Goal: Transaction & Acquisition: Purchase product/service

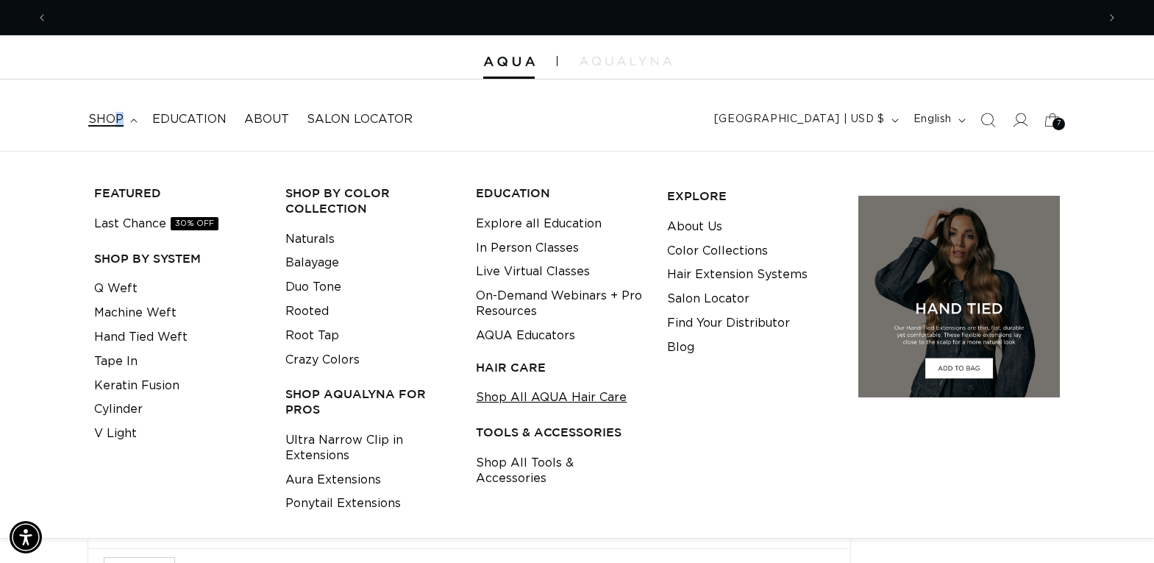
click at [513, 397] on link "Shop All AQUA Hair Care" at bounding box center [551, 398] width 151 height 24
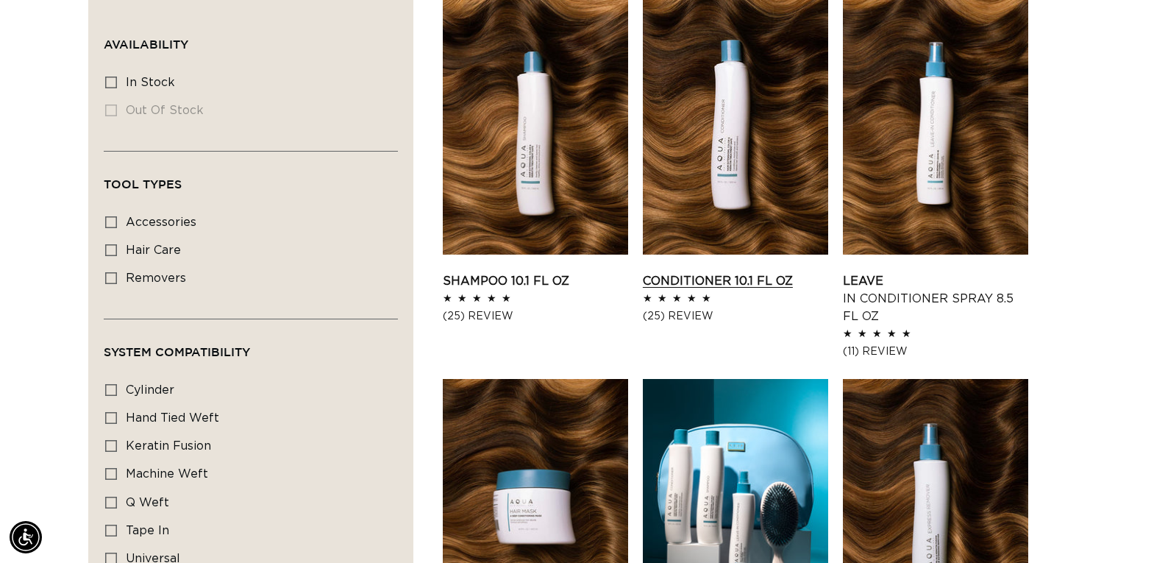
click at [714, 279] on link "Conditioner 10.1 fl oz" at bounding box center [735, 281] width 185 height 18
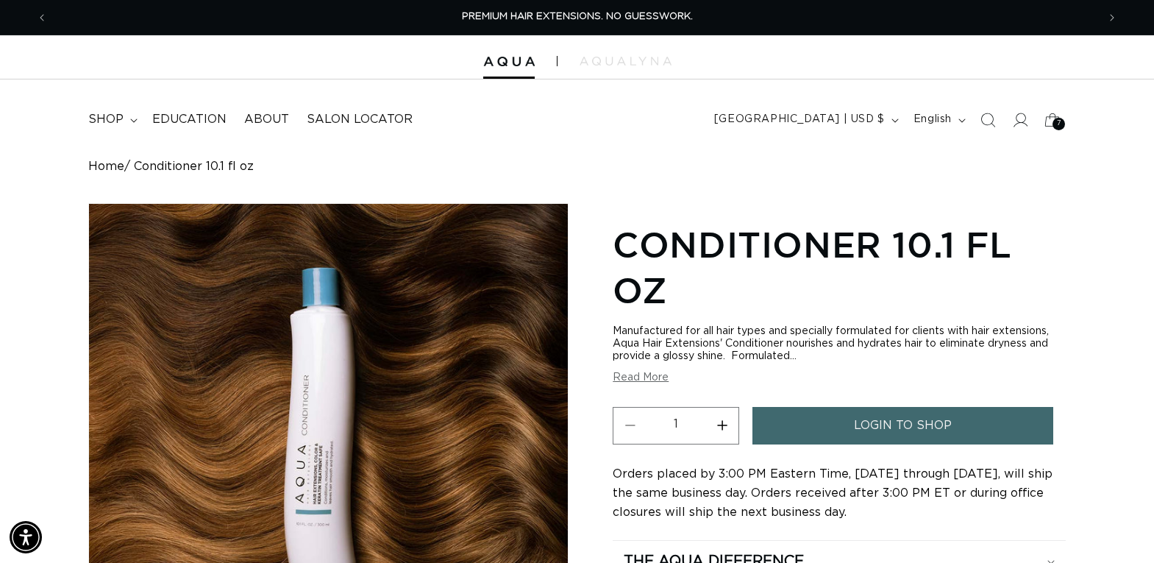
scroll to position [0, 1050]
click at [43, 19] on icon "Previous announcement" at bounding box center [42, 18] width 5 height 16
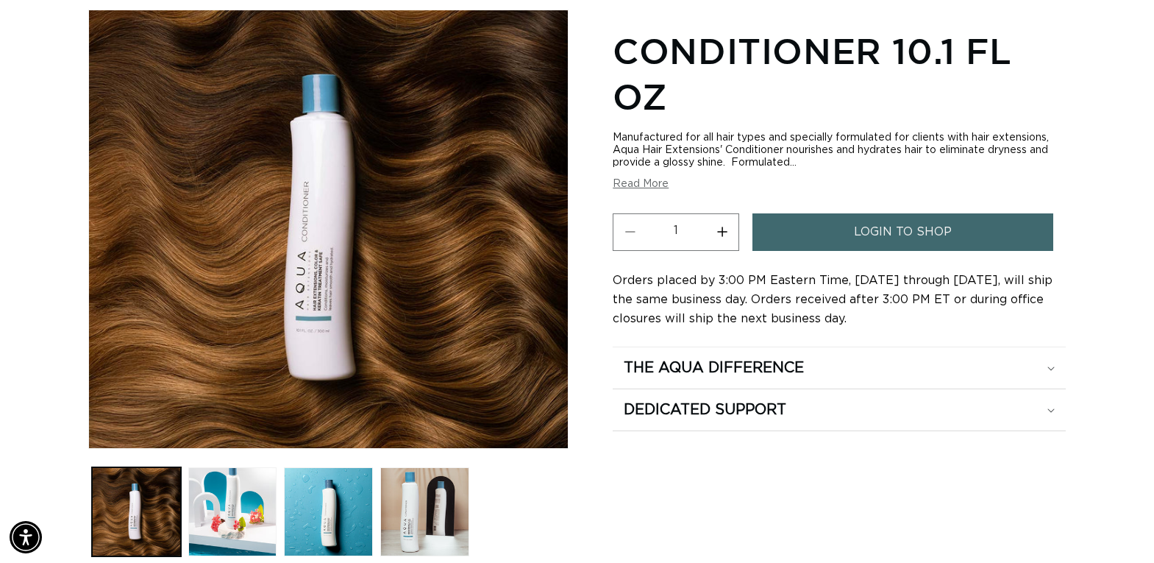
scroll to position [221, 0]
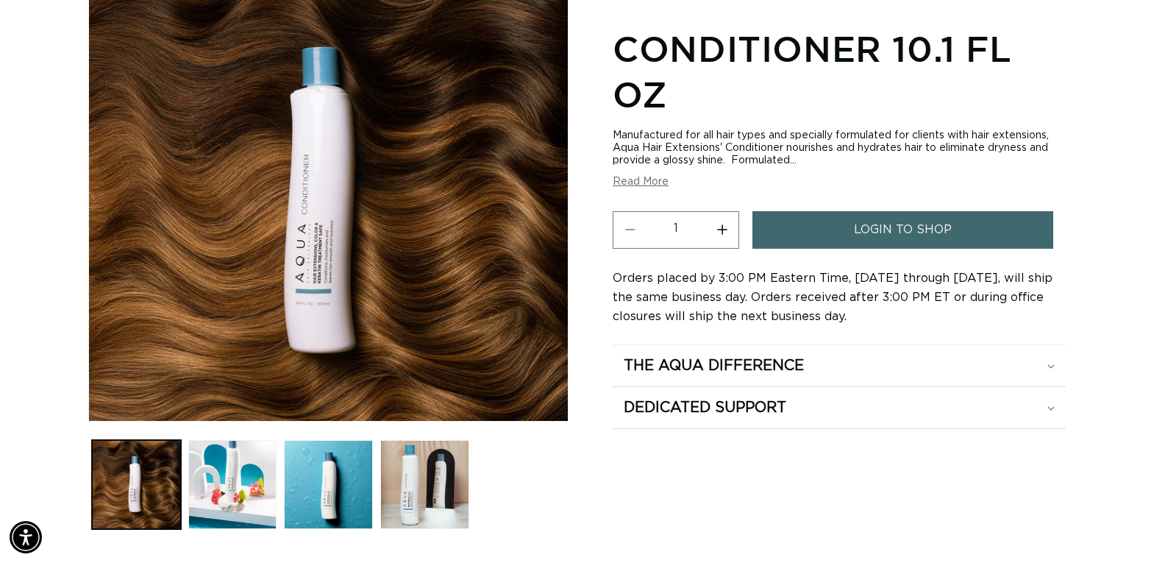
click at [884, 230] on span "login to shop" at bounding box center [903, 230] width 98 height 38
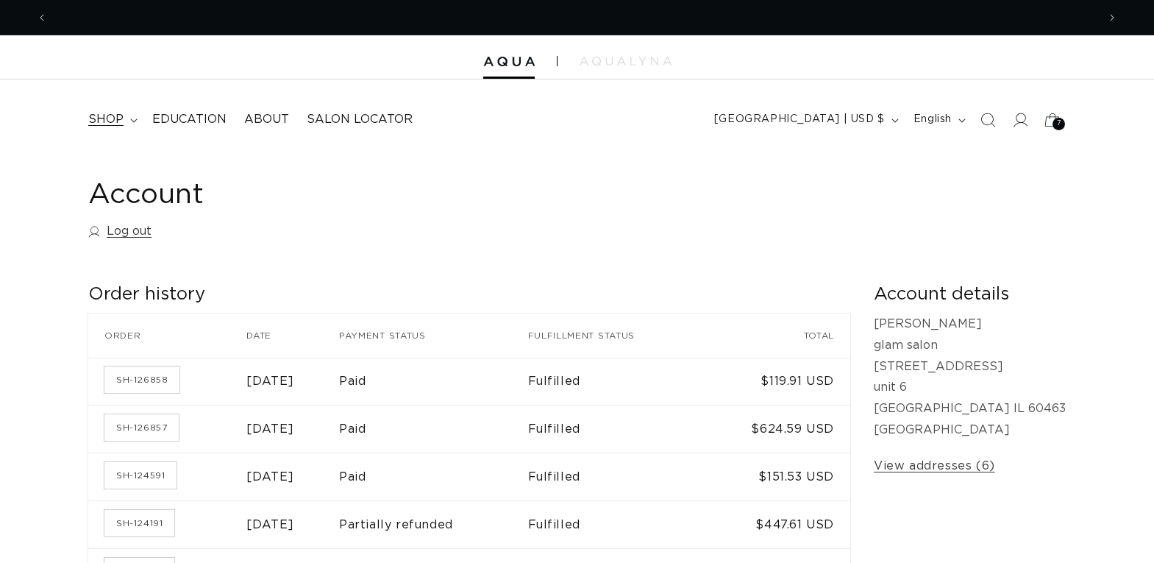
click at [115, 116] on span "shop" at bounding box center [105, 119] width 35 height 15
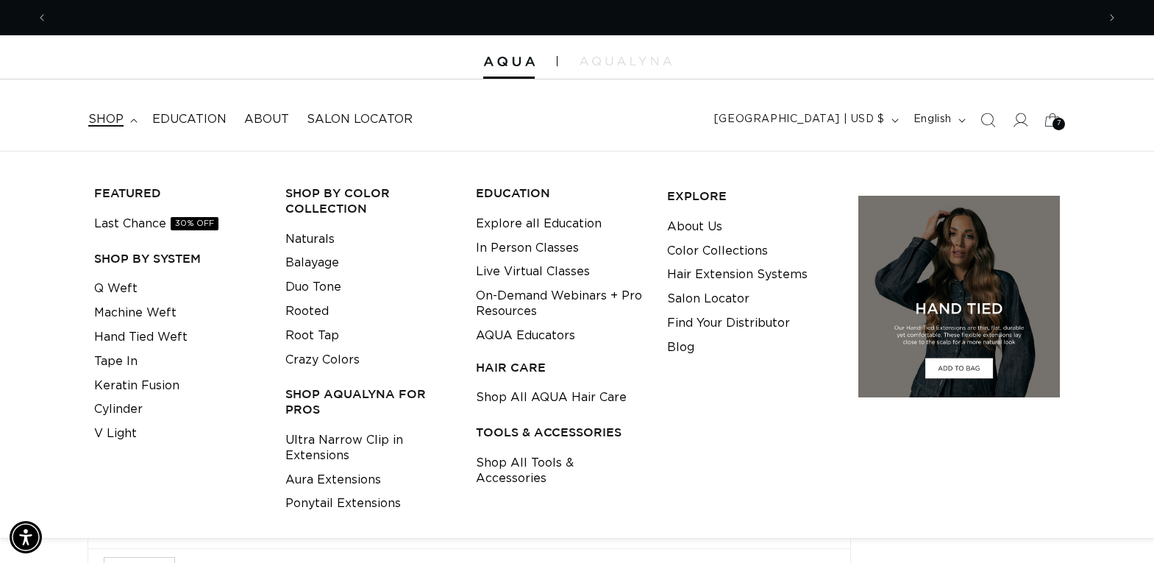
scroll to position [0, 2100]
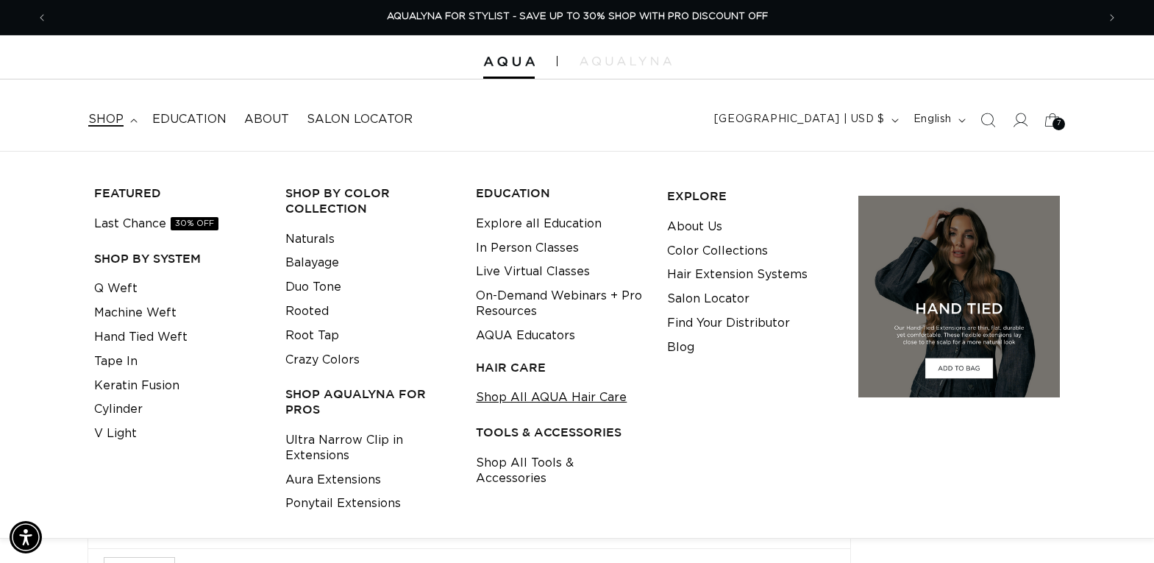
click at [503, 395] on link "Shop All AQUA Hair Care" at bounding box center [551, 398] width 151 height 24
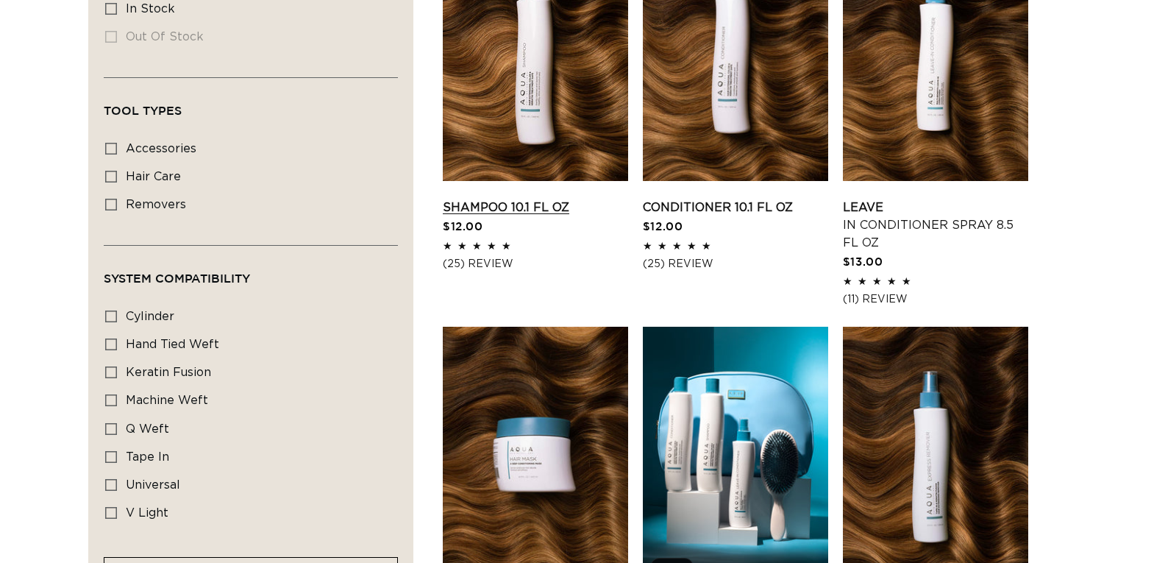
scroll to position [589, 0]
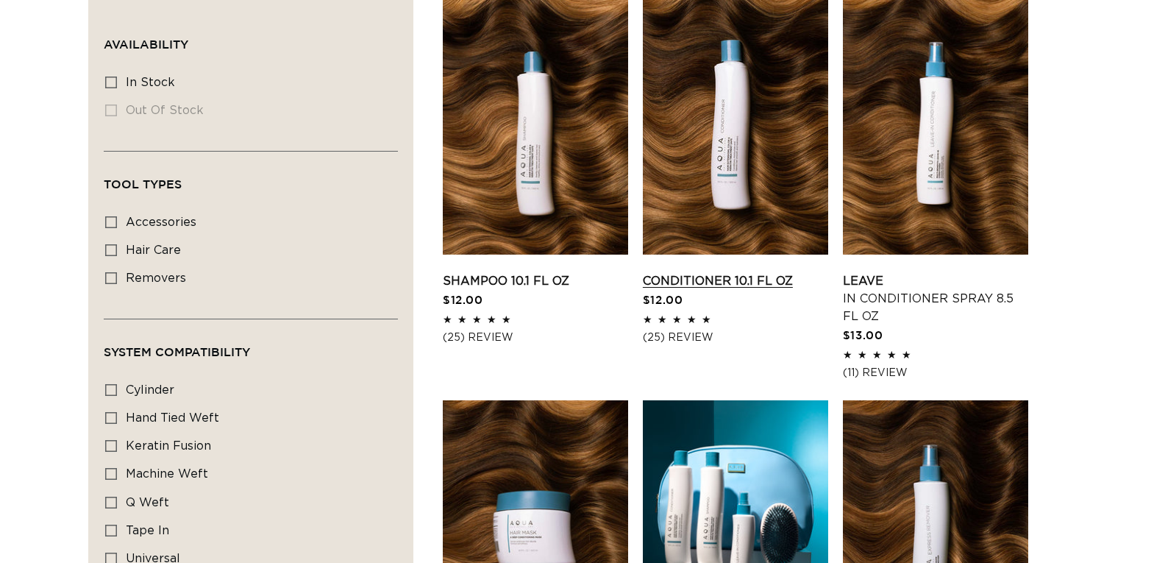
click at [700, 283] on link "Conditioner 10.1 fl oz" at bounding box center [735, 281] width 185 height 18
